Goal: Task Accomplishment & Management: Manage account settings

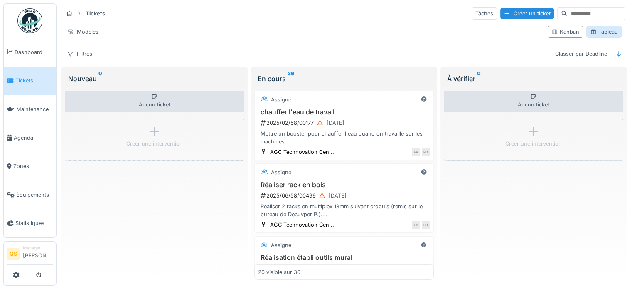
click at [613, 31] on div "Tableau" at bounding box center [603, 32] width 35 height 12
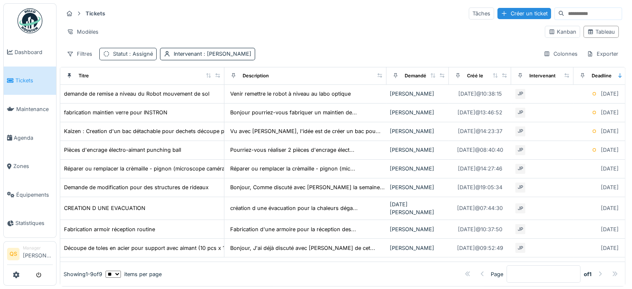
click at [141, 51] on span ": Assigné" at bounding box center [139, 54] width 25 height 6
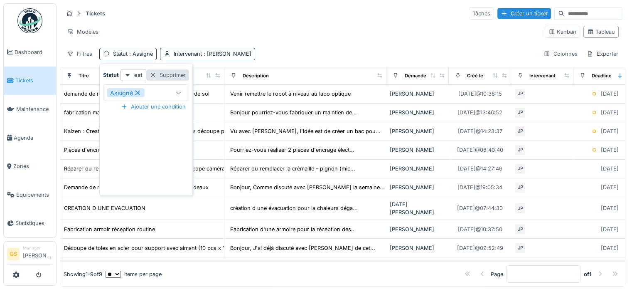
click at [150, 76] on div at bounding box center [152, 75] width 7 height 8
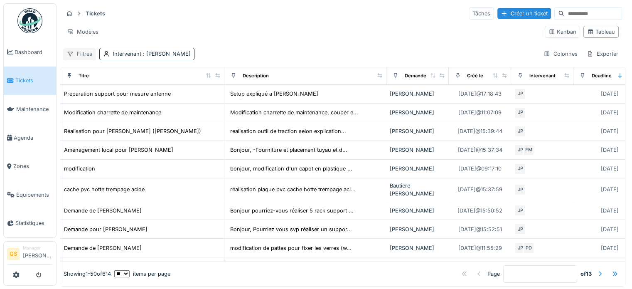
click at [78, 56] on div "Filtres" at bounding box center [79, 54] width 33 height 12
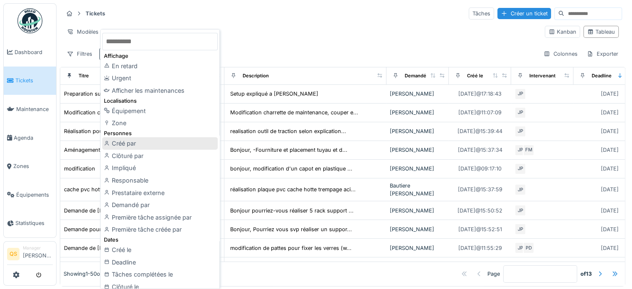
click at [143, 145] on div "Créé par" at bounding box center [159, 143] width 115 height 12
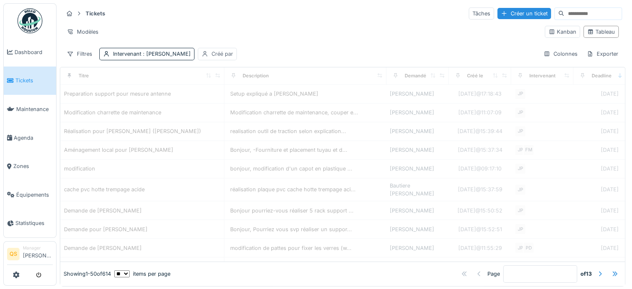
click at [218, 56] on div "Créé par" at bounding box center [222, 54] width 22 height 8
click at [233, 94] on div "Créé par" at bounding box center [224, 92] width 36 height 9
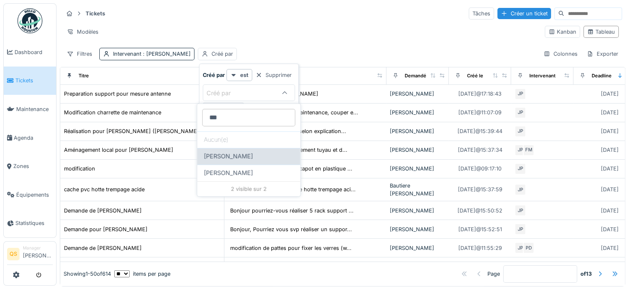
type par_Q0OTM "***"
click at [247, 159] on span "Loraine Soumoy" at bounding box center [228, 156] width 49 height 9
type input "****"
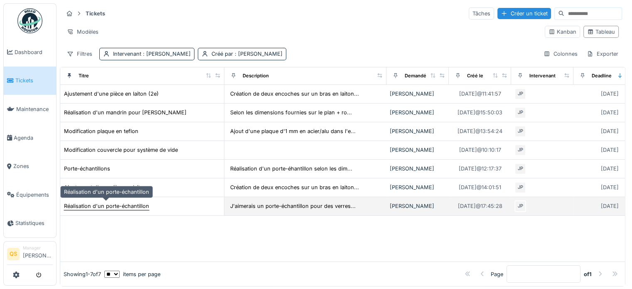
click at [121, 206] on div "Réalisation d'un porte-échantillon" at bounding box center [106, 206] width 85 height 8
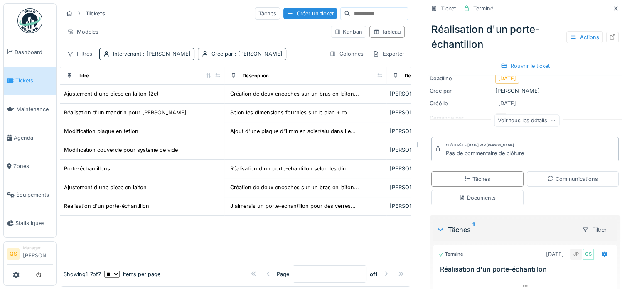
scroll to position [54, 0]
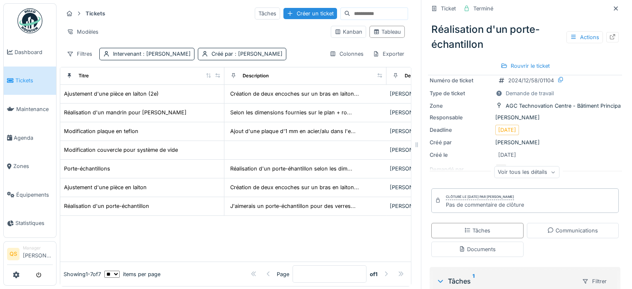
click at [500, 170] on div "Voir tous les détails" at bounding box center [526, 172] width 65 height 12
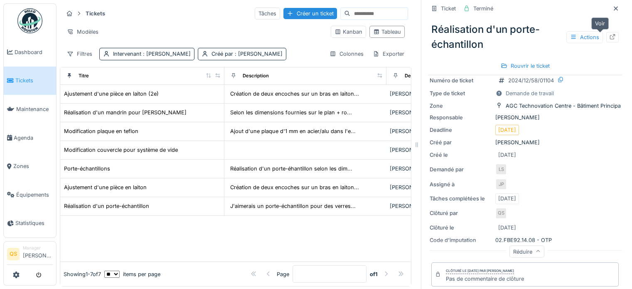
click at [606, 36] on div at bounding box center [612, 37] width 12 height 10
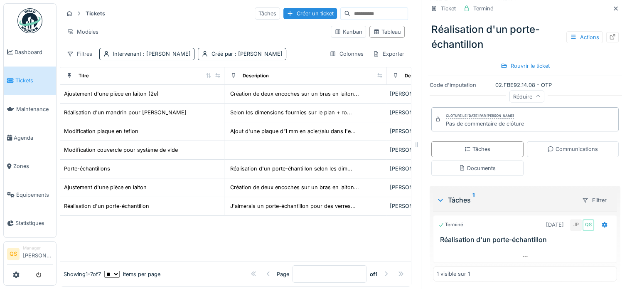
scroll to position [167, 0]
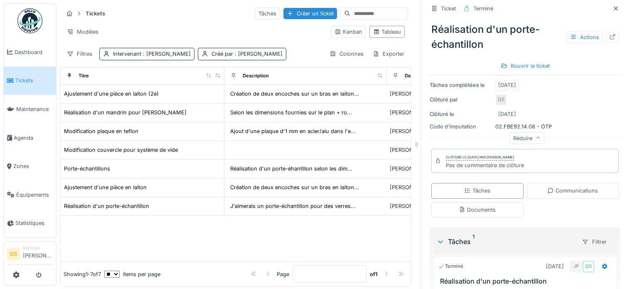
click at [18, 83] on link "Tickets" at bounding box center [30, 80] width 52 height 29
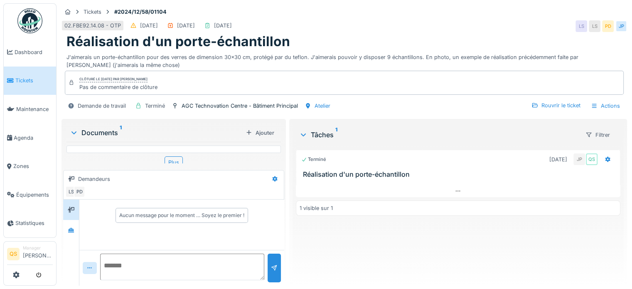
scroll to position [6, 0]
click at [93, 127] on div "Documents 1" at bounding box center [156, 132] width 172 height 10
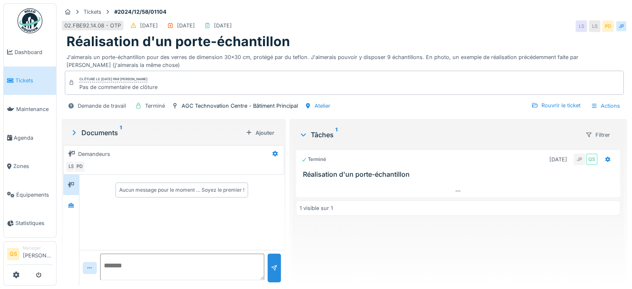
click at [87, 127] on div "Documents 1" at bounding box center [156, 132] width 172 height 10
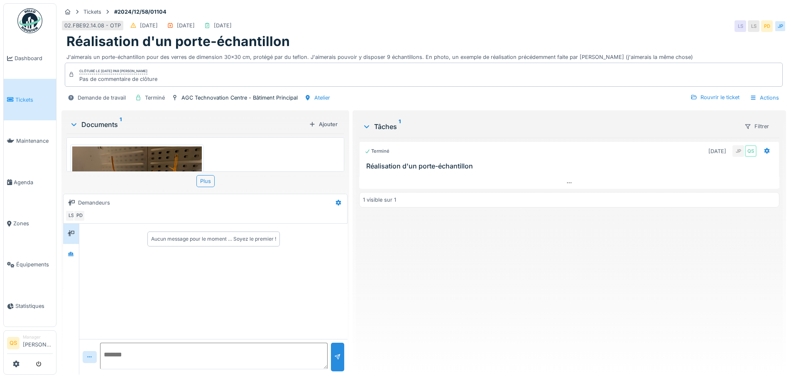
click at [132, 159] on img at bounding box center [137, 233] width 130 height 172
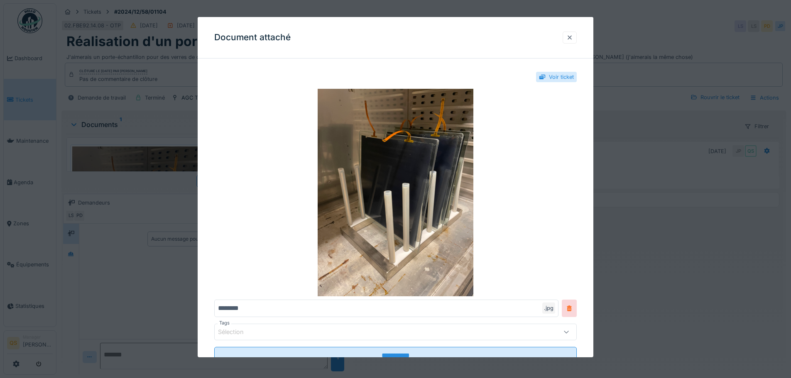
click at [573, 38] on div at bounding box center [569, 38] width 7 height 8
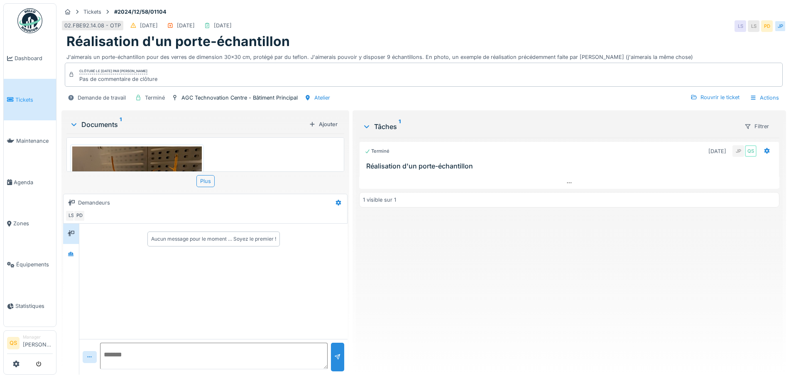
click at [156, 155] on img at bounding box center [137, 233] width 130 height 172
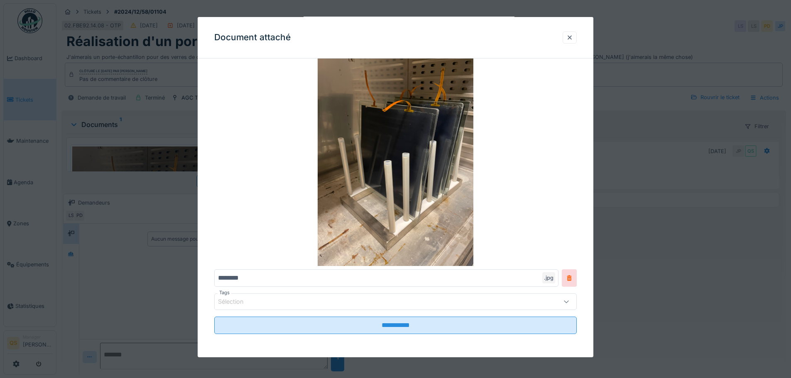
scroll to position [0, 0]
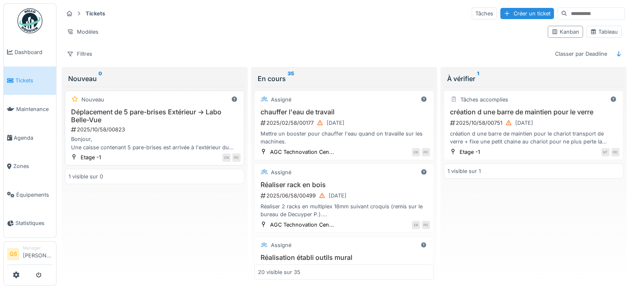
click at [146, 112] on h3 "Déplacement de 5 pare-brises Extérieur -> Labo Belle-Vue" at bounding box center [155, 116] width 172 height 16
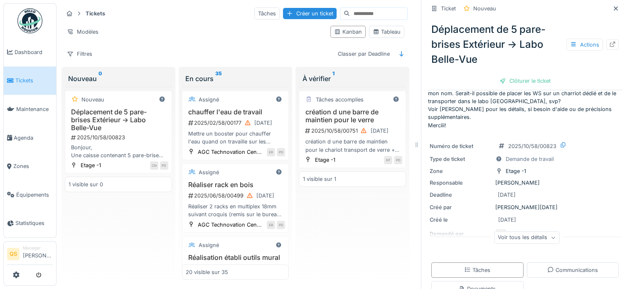
scroll to position [42, 0]
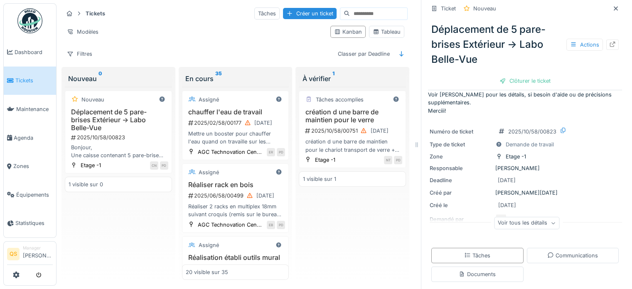
click at [505, 223] on div "Voir tous les détails" at bounding box center [526, 223] width 65 height 12
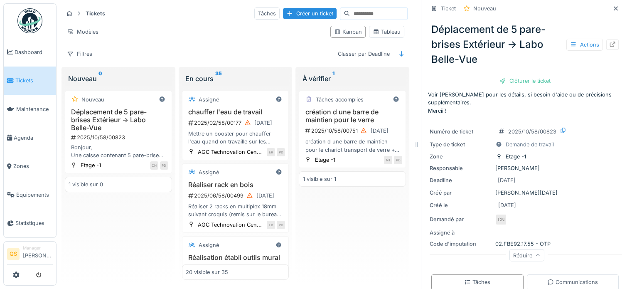
scroll to position [0, 0]
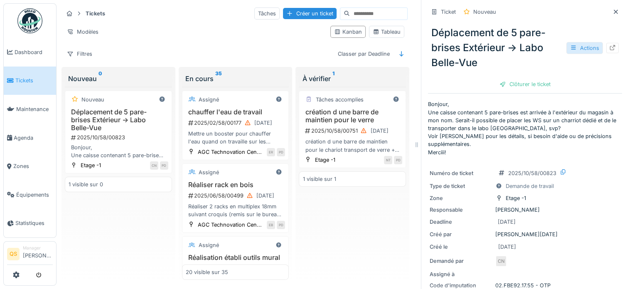
click at [584, 48] on div "Actions" at bounding box center [584, 48] width 37 height 12
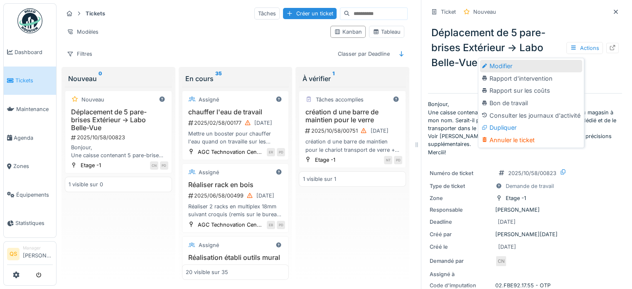
click at [558, 60] on div "Modifier" at bounding box center [531, 66] width 102 height 12
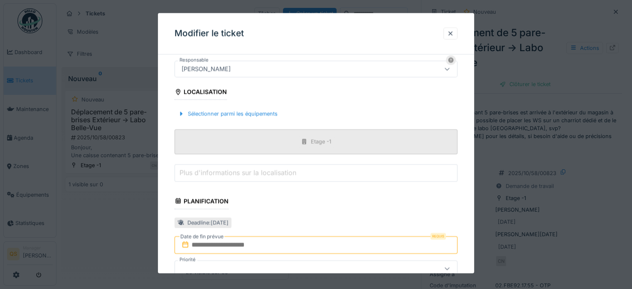
scroll to position [249, 0]
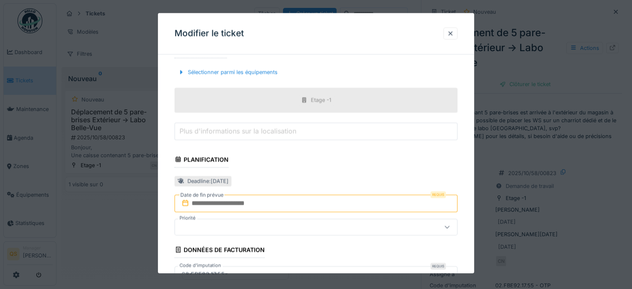
click at [265, 206] on input "text" at bounding box center [315, 202] width 283 height 17
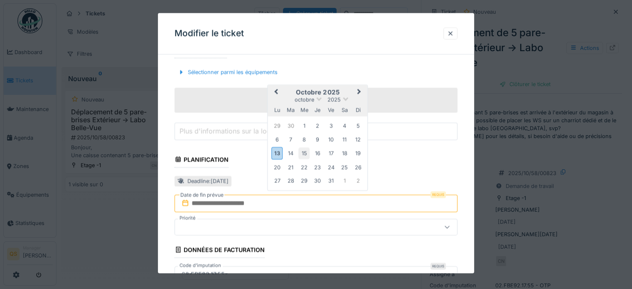
click at [306, 154] on div "15" at bounding box center [303, 152] width 11 height 11
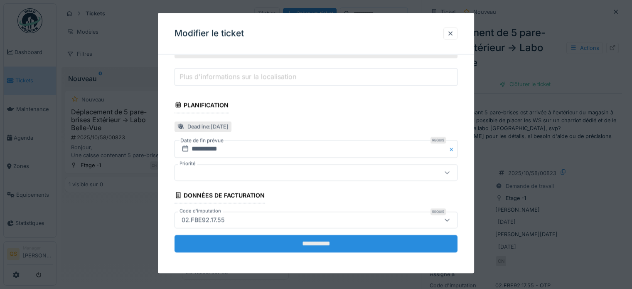
scroll to position [304, 0]
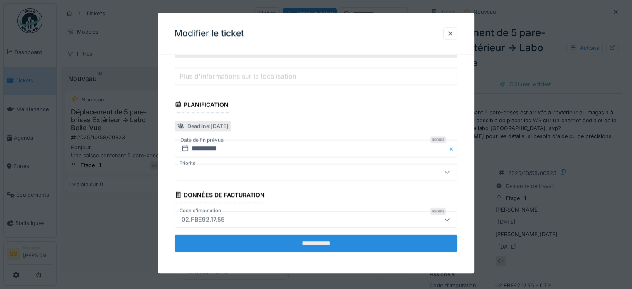
click at [378, 240] on input "**********" at bounding box center [315, 242] width 283 height 17
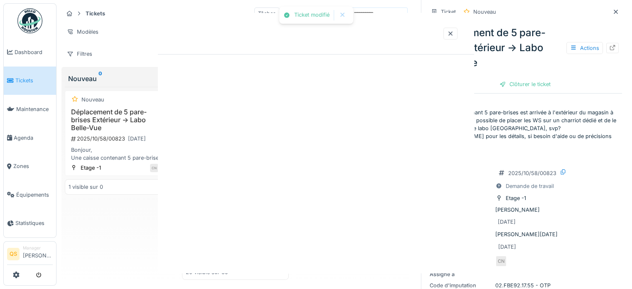
scroll to position [0, 0]
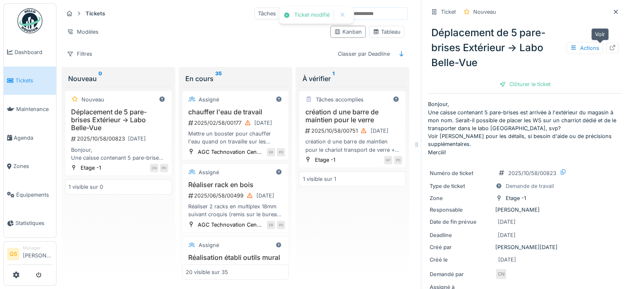
click at [606, 46] on div at bounding box center [612, 48] width 12 height 10
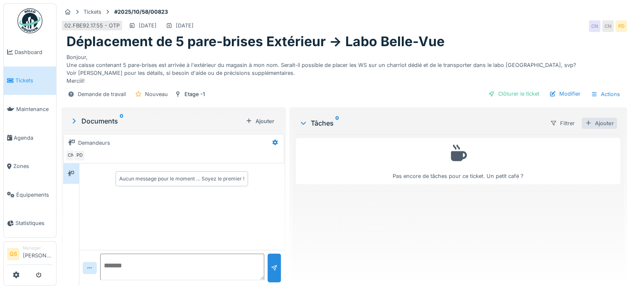
click at [601, 122] on div "Ajouter" at bounding box center [598, 123] width 35 height 11
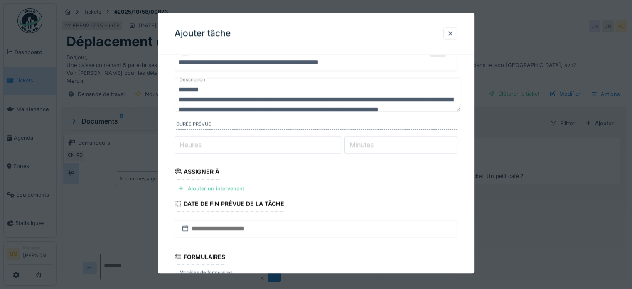
scroll to position [83, 0]
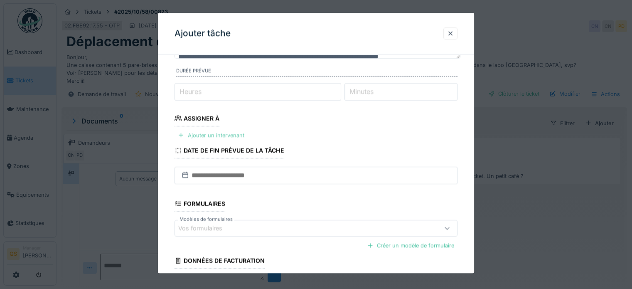
click at [232, 135] on div "Ajouter un intervenant" at bounding box center [210, 135] width 73 height 11
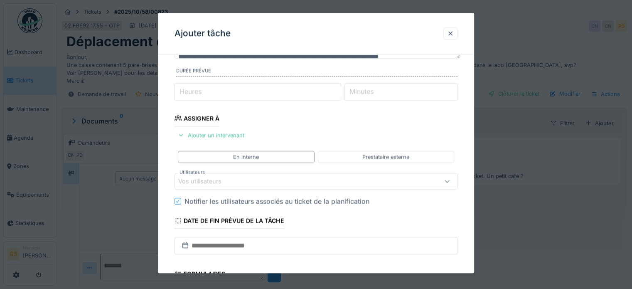
click at [247, 179] on div "Vos utilisateurs" at bounding box center [298, 180] width 241 height 9
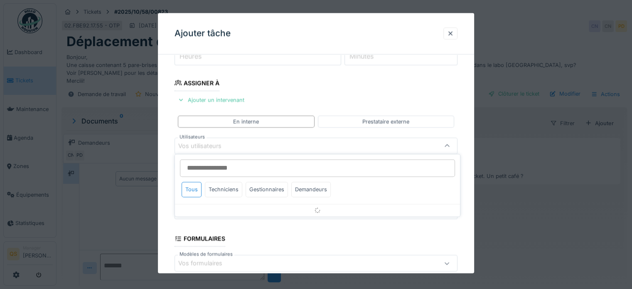
scroll to position [120, 0]
click at [230, 189] on div "Techniciens" at bounding box center [223, 188] width 37 height 15
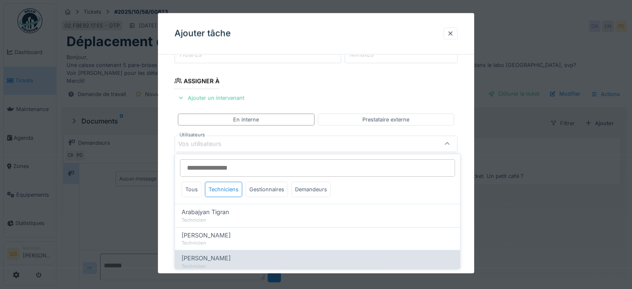
click at [226, 257] on span "Jean-marc Gérardy" at bounding box center [205, 257] width 49 height 9
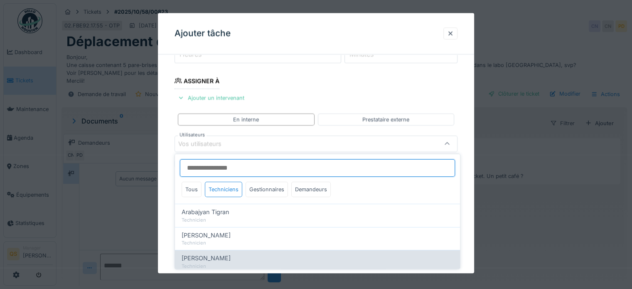
type input "****"
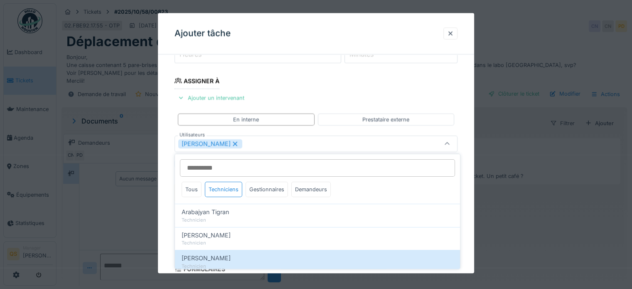
click at [166, 184] on div "**********" at bounding box center [316, 173] width 316 height 465
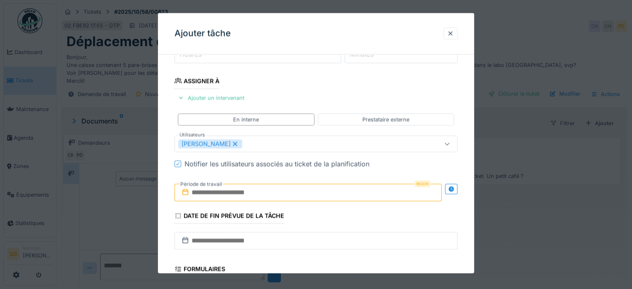
click at [221, 191] on input "text" at bounding box center [307, 192] width 267 height 17
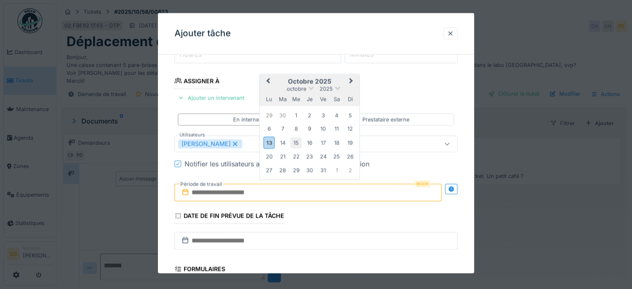
click at [299, 138] on div "15" at bounding box center [295, 142] width 11 height 11
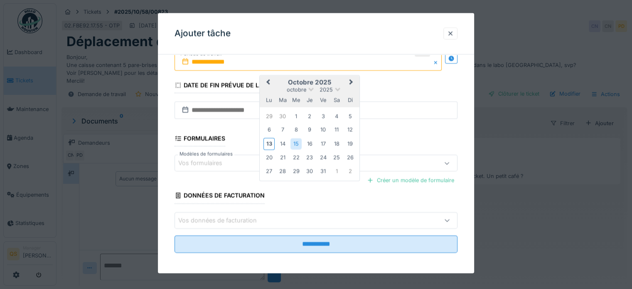
scroll to position [252, 0]
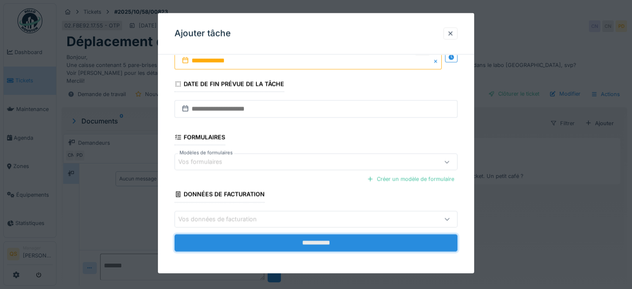
click at [233, 245] on input "**********" at bounding box center [315, 242] width 283 height 17
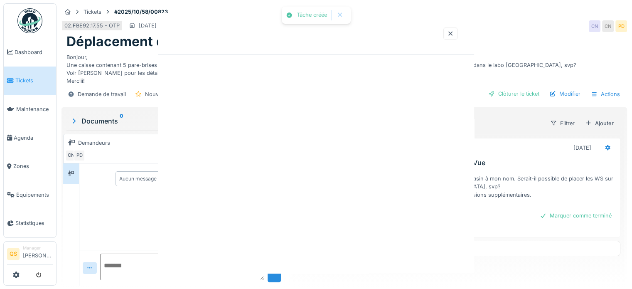
scroll to position [0, 0]
